Goal: Check status: Check status

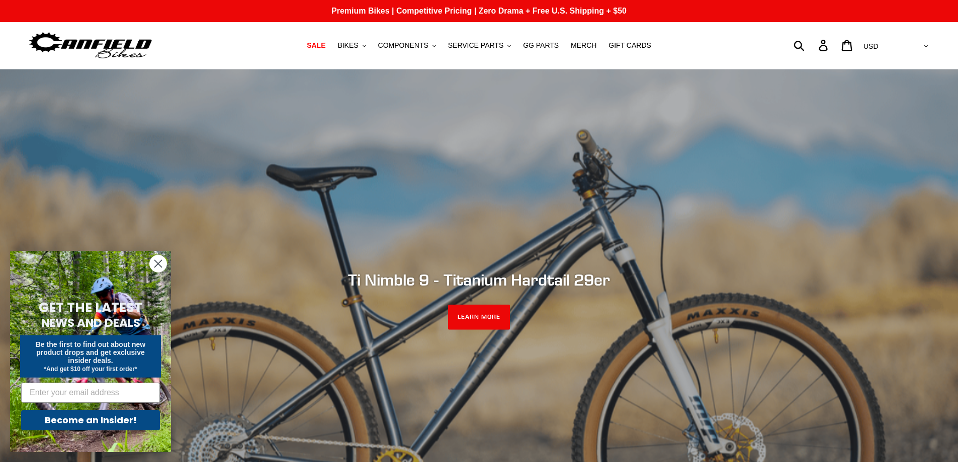
click at [157, 261] on circle "Close dialog" at bounding box center [158, 264] width 17 height 17
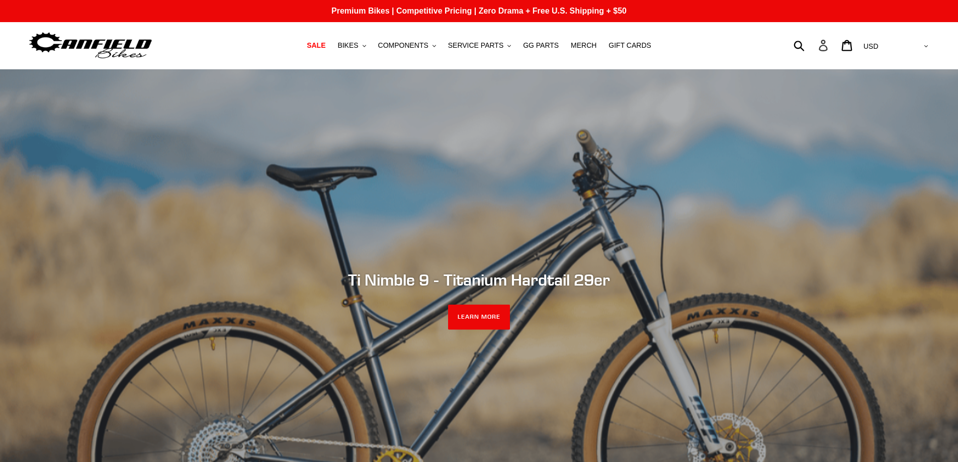
click at [829, 48] on icon at bounding box center [823, 46] width 11 height 12
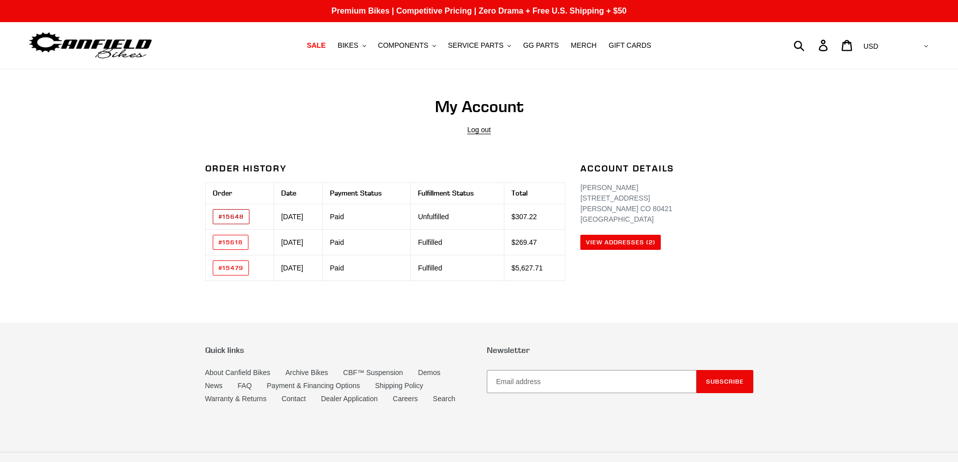
click at [240, 216] on link "#15648" at bounding box center [231, 216] width 37 height 15
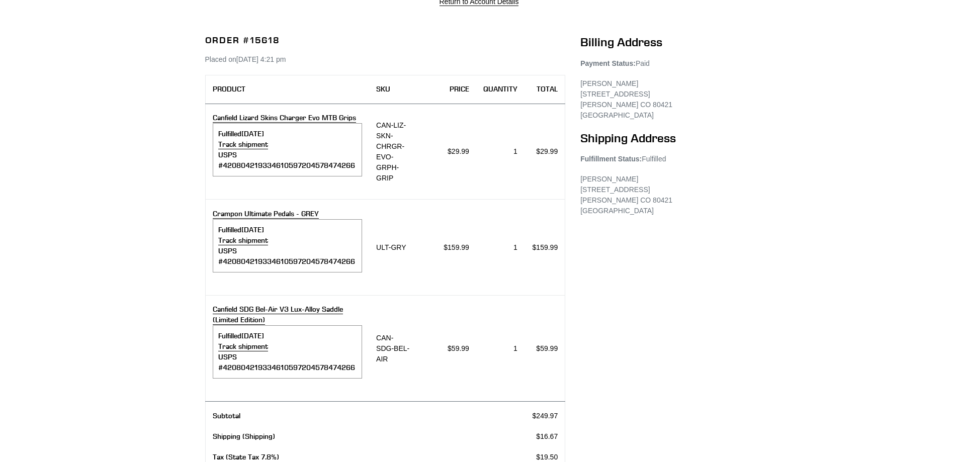
scroll to position [151, 0]
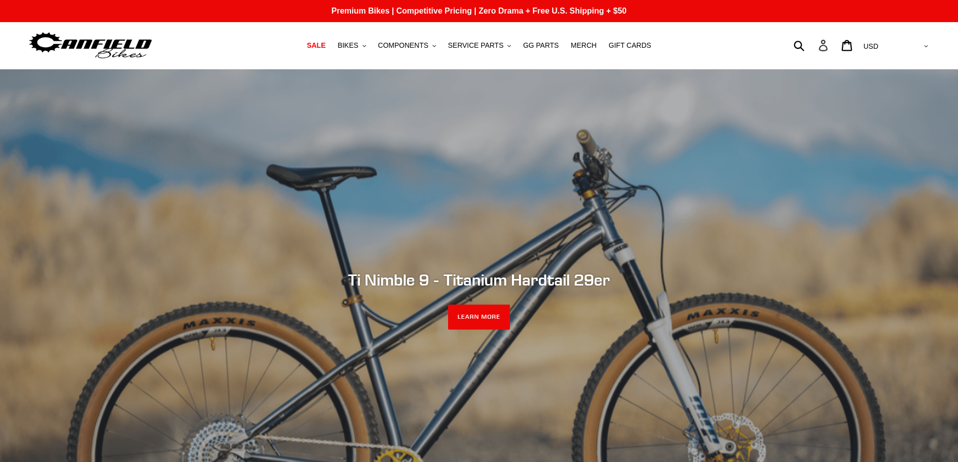
click at [827, 43] on icon at bounding box center [823, 46] width 9 height 12
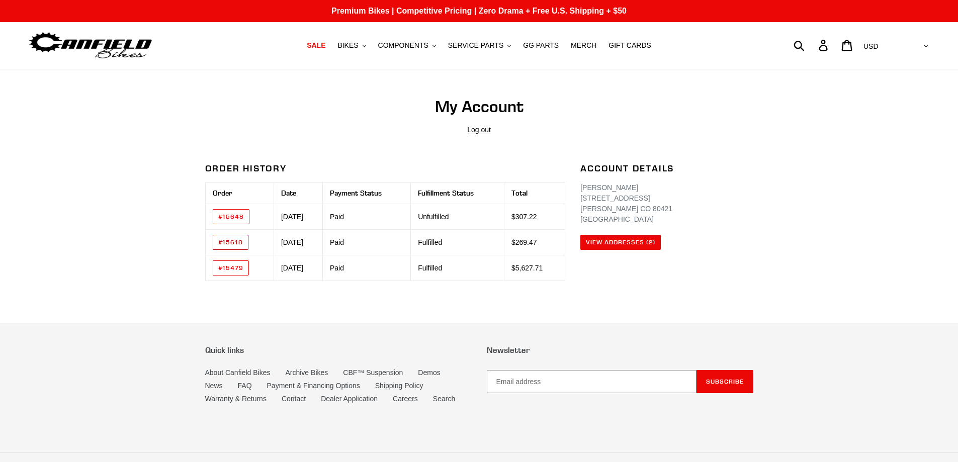
click at [226, 242] on link "#15618" at bounding box center [231, 242] width 36 height 15
